Goal: Information Seeking & Learning: Find specific fact

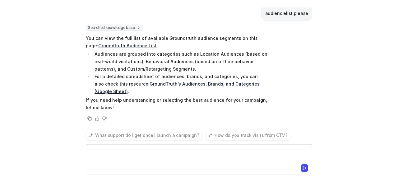
scroll to position [749, 0]
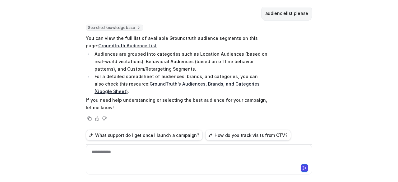
click at [124, 44] on link "Groundtruth Audience List" at bounding box center [127, 45] width 59 height 5
click at [165, 154] on div "**********" at bounding box center [199, 156] width 224 height 14
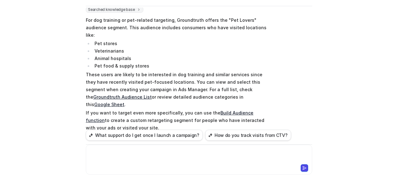
scroll to position [839, 0]
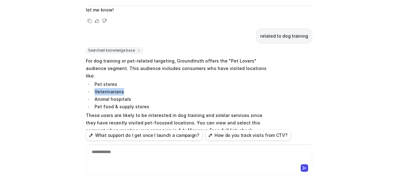
drag, startPoint x: 121, startPoint y: 93, endPoint x: 93, endPoint y: 93, distance: 28.6
click at [93, 93] on li "Veterinarians" at bounding box center [180, 91] width 175 height 7
drag, startPoint x: 93, startPoint y: 85, endPoint x: 115, endPoint y: 86, distance: 21.8
click at [115, 86] on li "Pet stores" at bounding box center [180, 84] width 175 height 7
copy li "Pet stores"
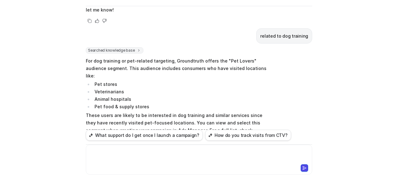
click at [147, 153] on div at bounding box center [199, 156] width 224 height 14
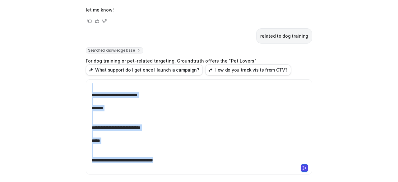
copy div "**********"
drag, startPoint x: 302, startPoint y: 170, endPoint x: 263, endPoint y: 123, distance: 60.8
click at [303, 169] on icon at bounding box center [304, 167] width 3 height 3
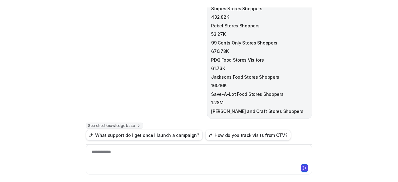
scroll to position [1141, 0]
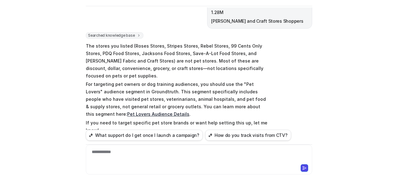
click at [190, 111] on link "Pet Lovers Audience Details" at bounding box center [158, 113] width 62 height 5
click at [142, 158] on div "**********" at bounding box center [199, 156] width 224 height 14
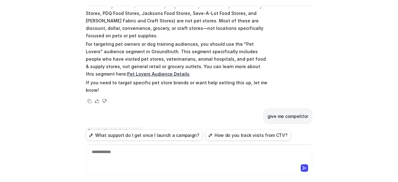
scroll to position [1324, 0]
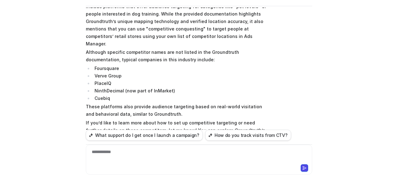
click at [353, 42] on div "C Custom Knowledge Powered by eesel Reset Chat 👋 Hi! How can I help you [DATE]?…" at bounding box center [199, 91] width 398 height 182
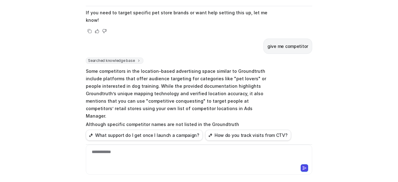
scroll to position [1261, 0]
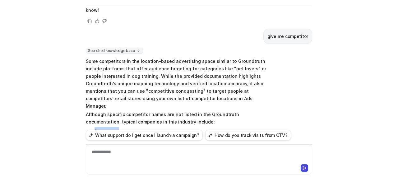
drag, startPoint x: 92, startPoint y: 99, endPoint x: 120, endPoint y: 98, distance: 27.7
click at [120, 127] on li "Foursquare" at bounding box center [180, 130] width 175 height 7
copy li "Foursquare"
click at [165, 160] on div at bounding box center [199, 156] width 224 height 14
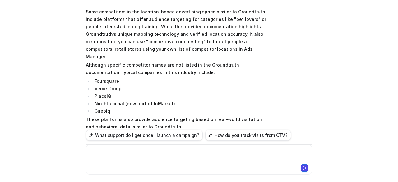
scroll to position [1324, 0]
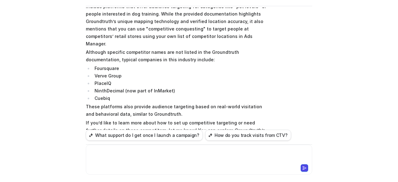
click at [155, 152] on div at bounding box center [199, 156] width 224 height 14
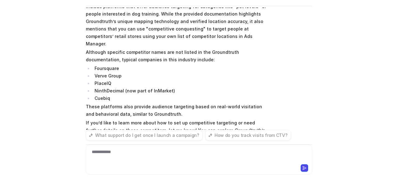
scroll to position [1354, 0]
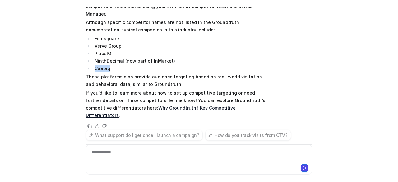
drag, startPoint x: 111, startPoint y: 39, endPoint x: 89, endPoint y: 38, distance: 22.1
click at [89, 38] on ul "Foursquare Verve Group PlaceIQ NinthDecimal (now part of InMarket) Cuebiq" at bounding box center [177, 53] width 182 height 37
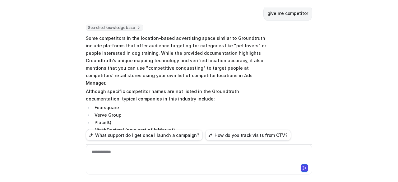
scroll to position [1274, 0]
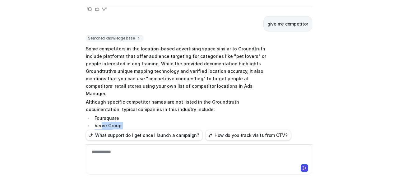
drag, startPoint x: 115, startPoint y: 118, endPoint x: 99, endPoint y: 99, distance: 24.7
click at [99, 115] on ul "Foursquare Verve Group PlaceIQ NinthDecimal (now part of InMarket) Cuebiq" at bounding box center [177, 133] width 182 height 37
drag, startPoint x: 92, startPoint y: 89, endPoint x: 114, endPoint y: 117, distance: 35.6
click at [114, 117] on ul "Foursquare Verve Group PlaceIQ NinthDecimal (now part of InMarket) Cuebiq" at bounding box center [177, 133] width 182 height 37
copy ul "Foursquare Verve Group PlaceIQ NinthDecimal (now part of InMarket) Cuebiq"
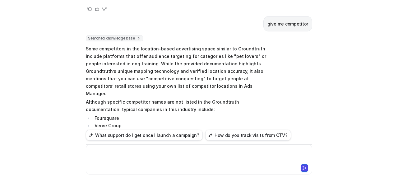
click at [145, 159] on div at bounding box center [199, 156] width 224 height 14
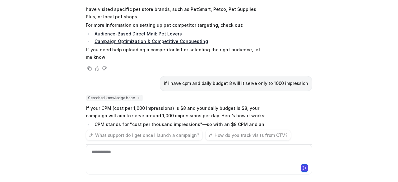
scroll to position [1597, 0]
